Goal: Task Accomplishment & Management: Manage account settings

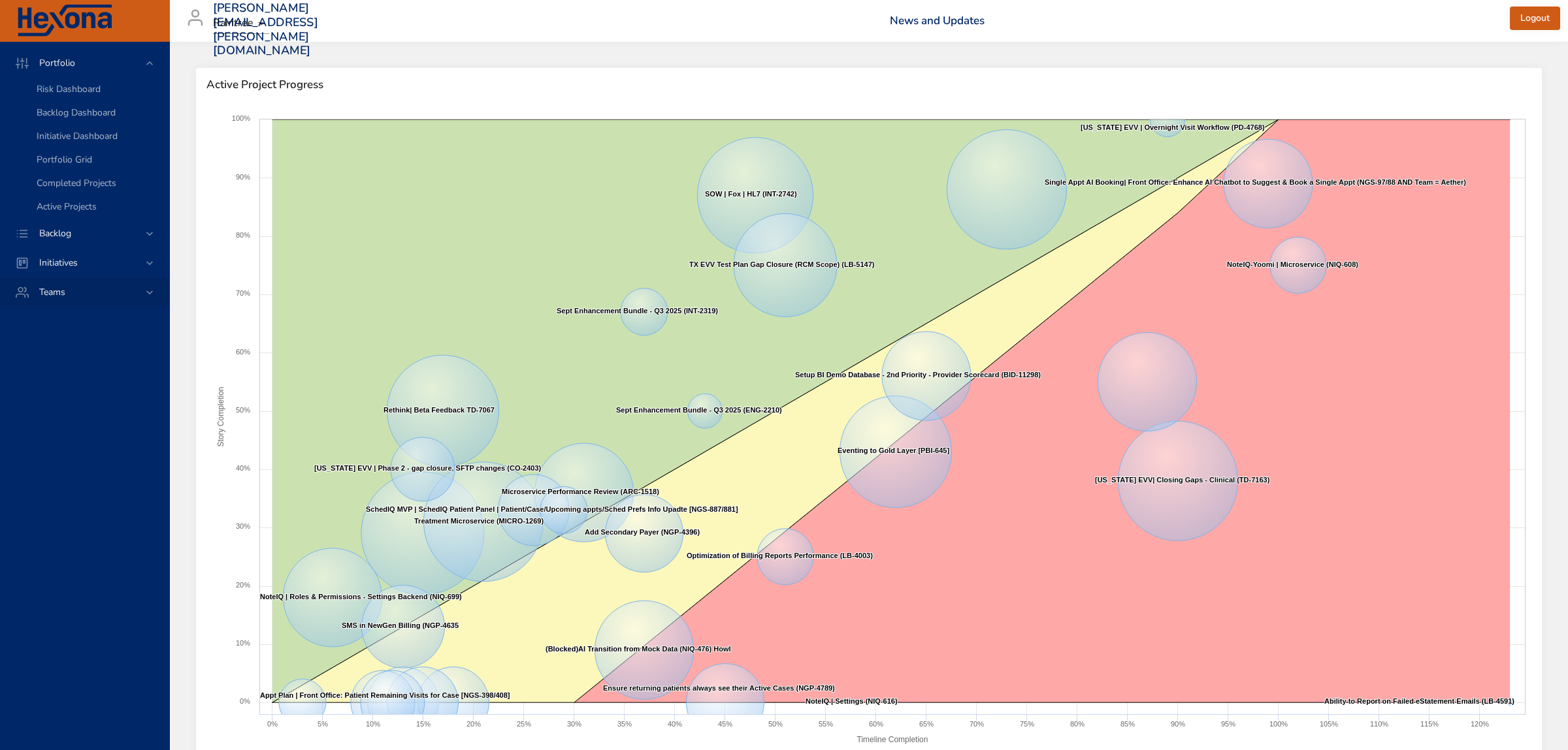
click at [56, 236] on span "Backlog" at bounding box center [55, 233] width 53 height 12
click at [66, 120] on span "Backlog Details" at bounding box center [68, 118] width 63 height 12
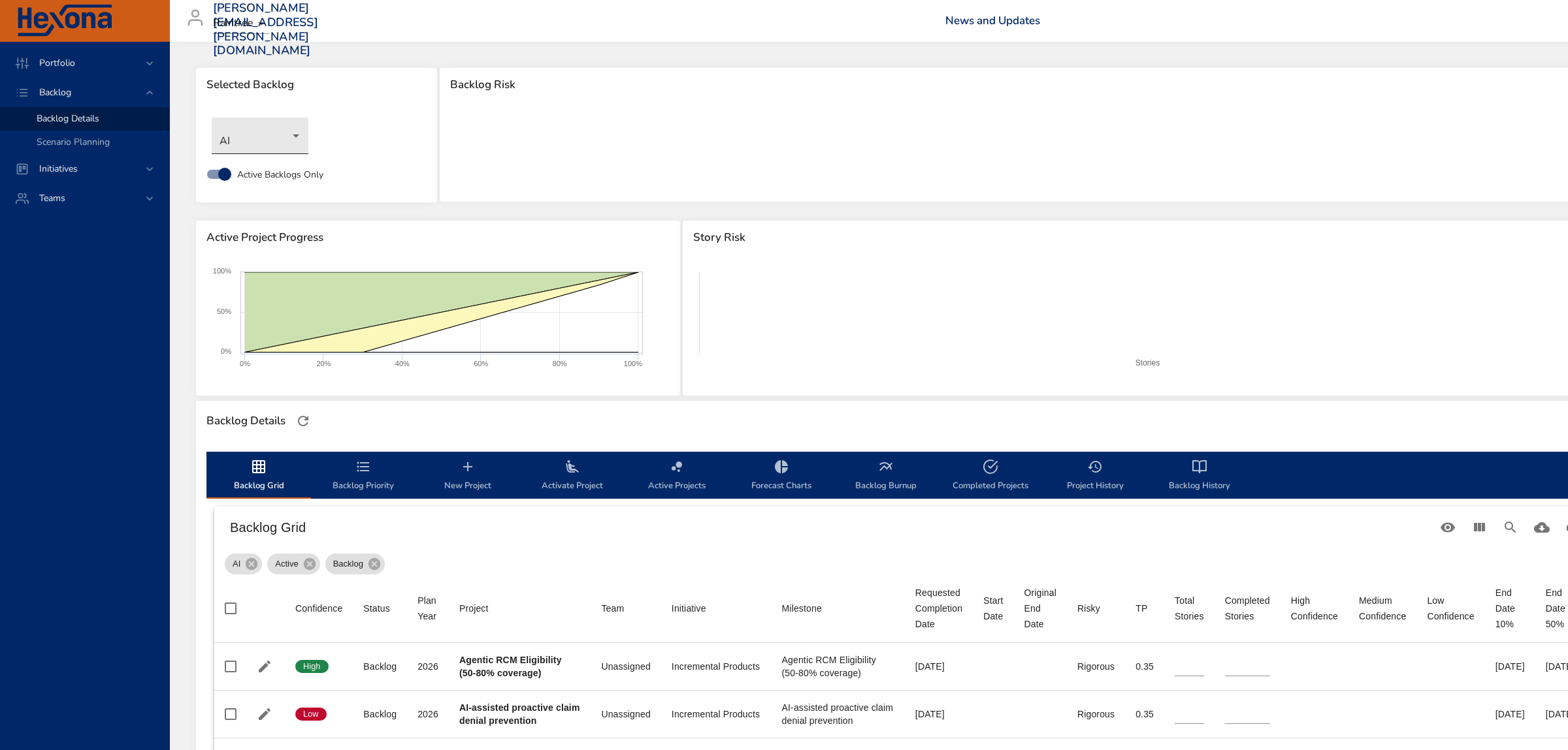
click at [268, 139] on body "Portfolio Backlog Backlog Details Scenario Planning Initiatives Teams [PERSON_N…" at bounding box center [784, 375] width 1568 height 750
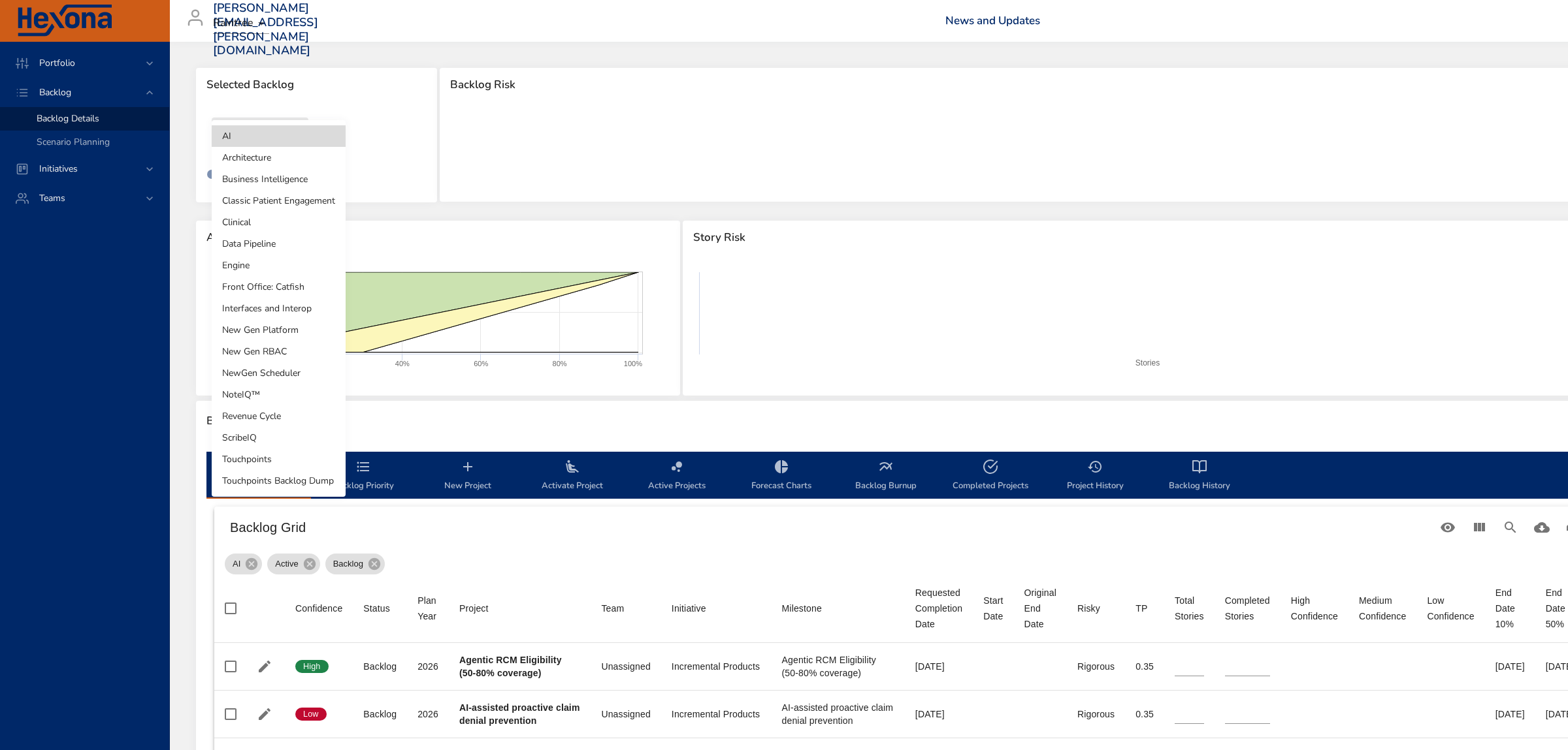
click at [287, 306] on li "Interfaces and Interop" at bounding box center [279, 308] width 134 height 22
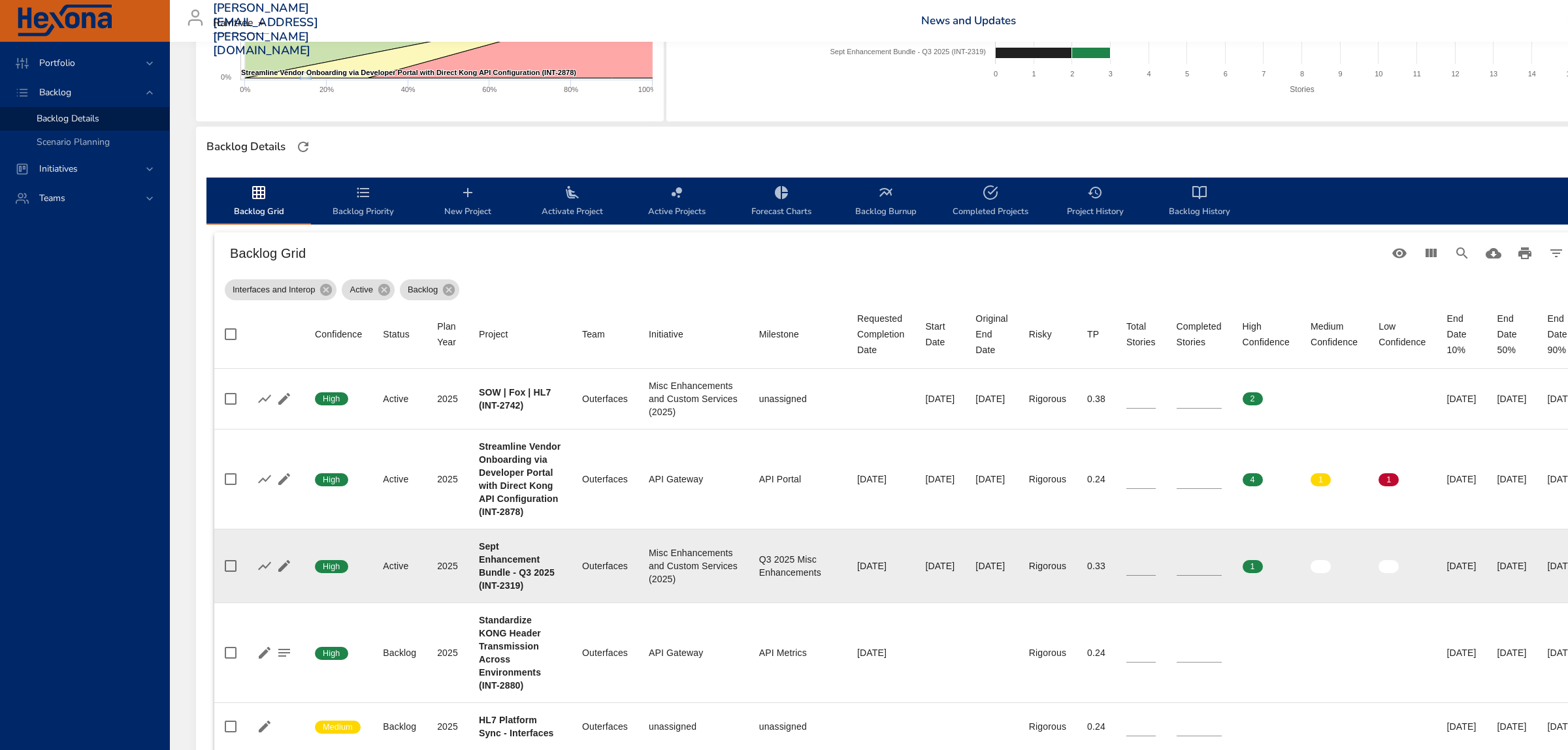
scroll to position [343, 0]
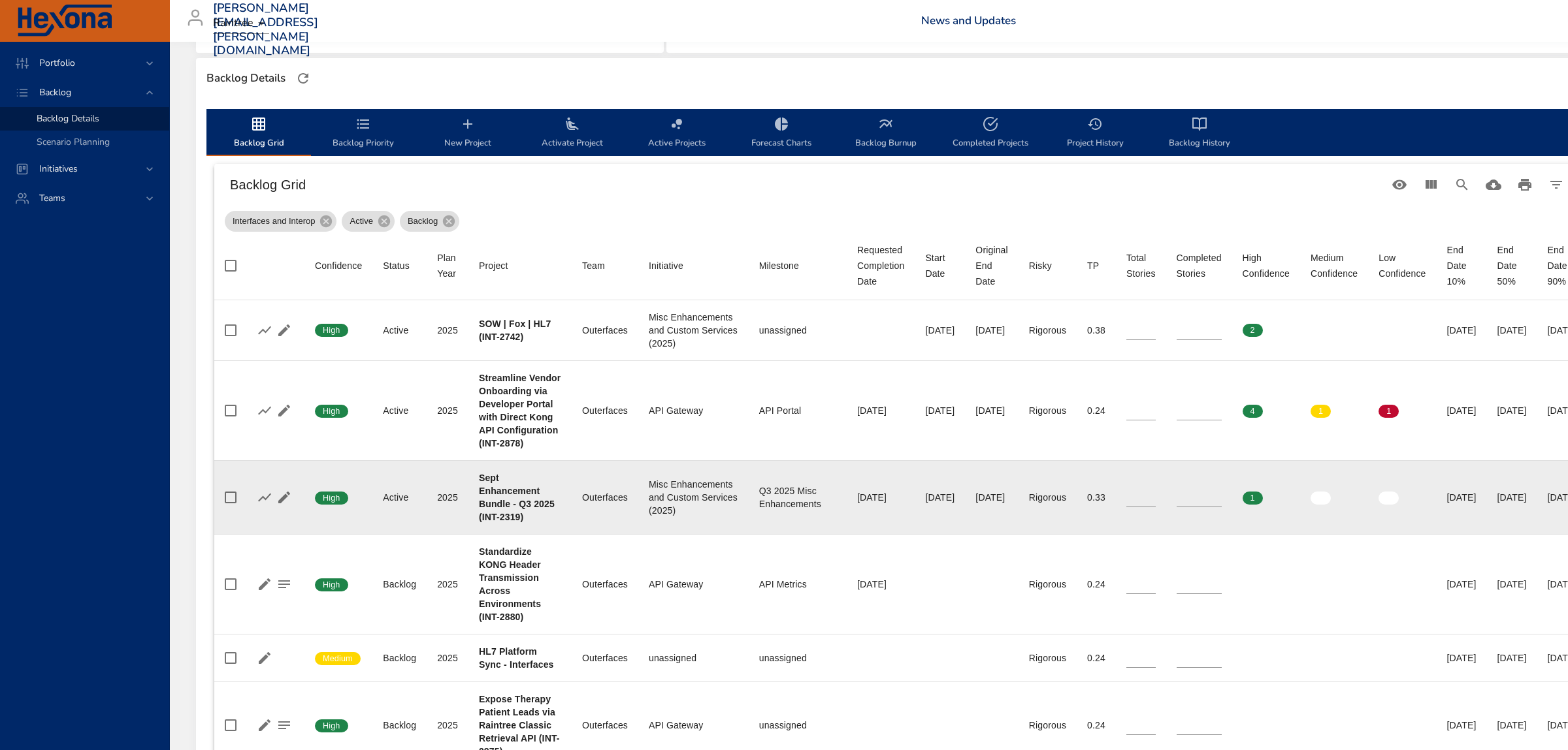
click at [1127, 507] on input "*" at bounding box center [1141, 497] width 30 height 20
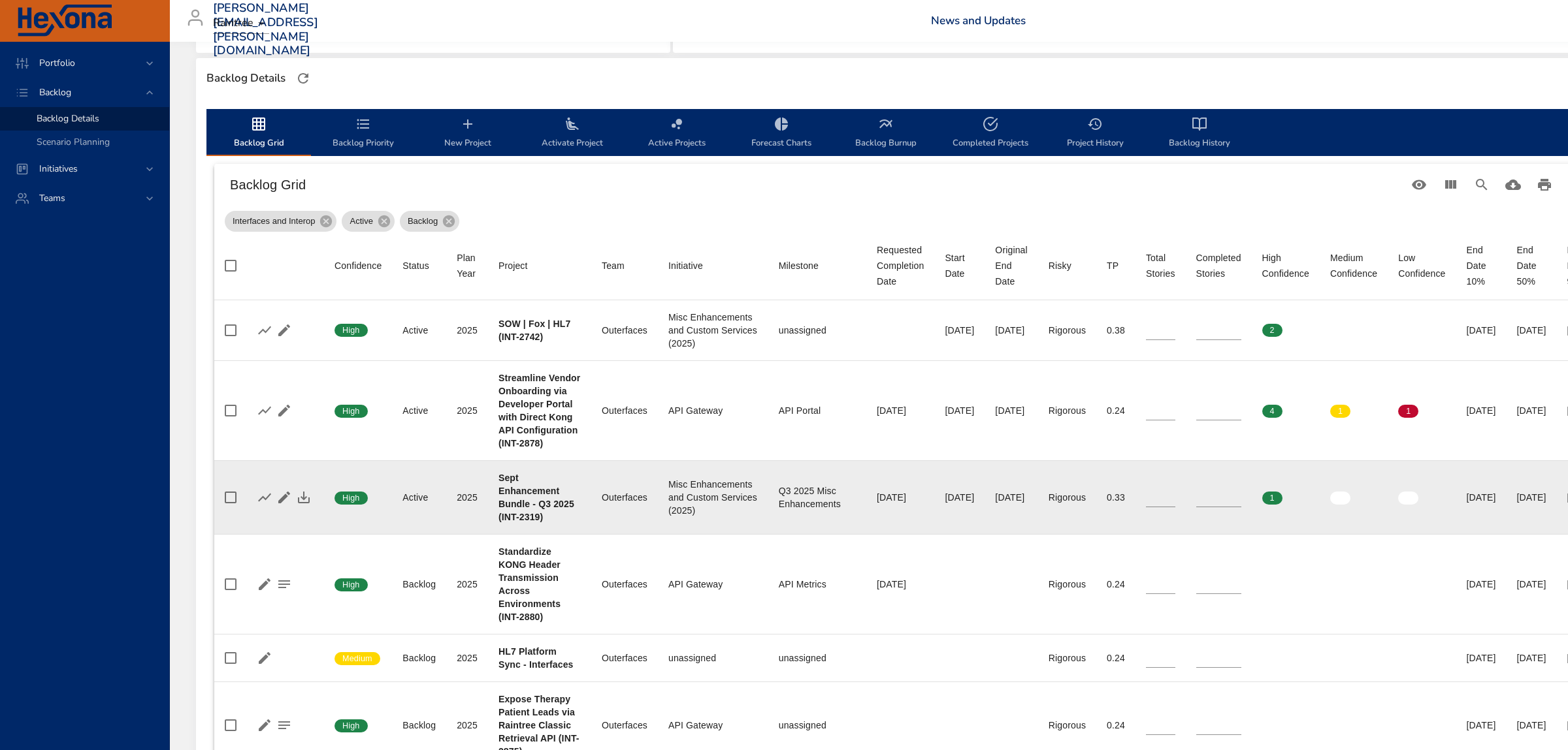
click at [1148, 507] on input "*" at bounding box center [1161, 497] width 30 height 20
type input "*"
click at [1213, 507] on input "*" at bounding box center [1218, 497] width 45 height 20
type input "*"
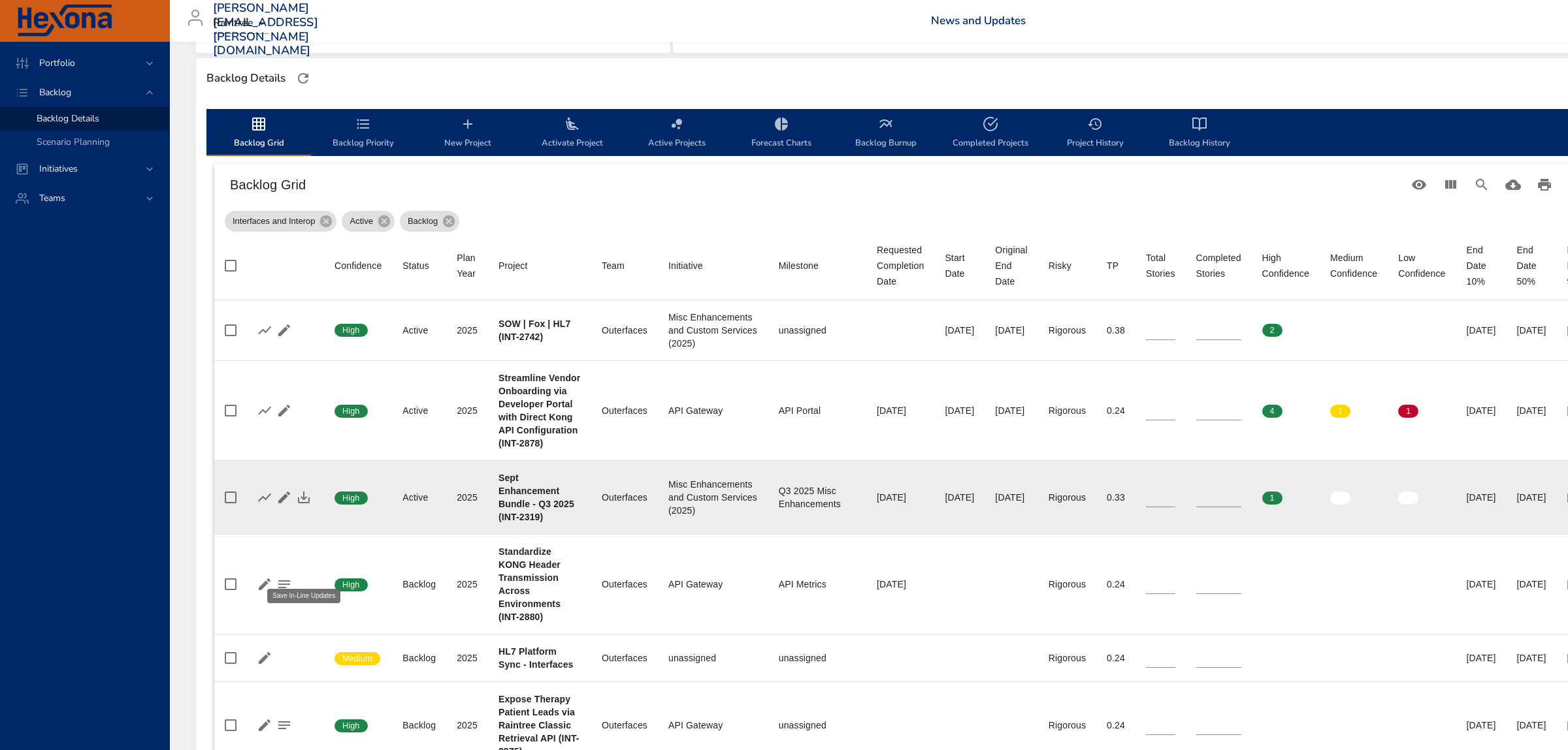
click at [299, 505] on icon "button" at bounding box center [303, 497] width 16 height 16
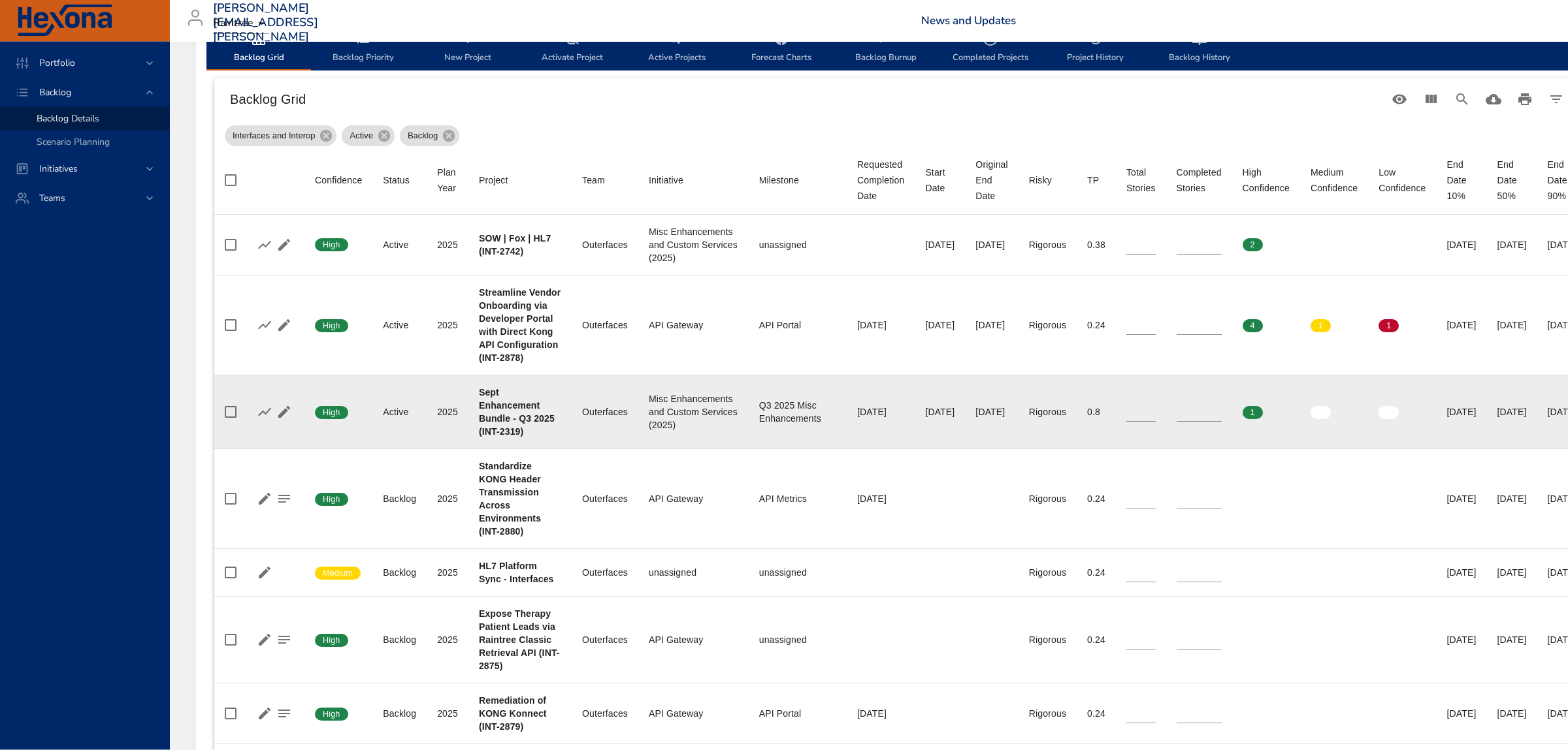
scroll to position [480, 0]
